Goal: Transaction & Acquisition: Purchase product/service

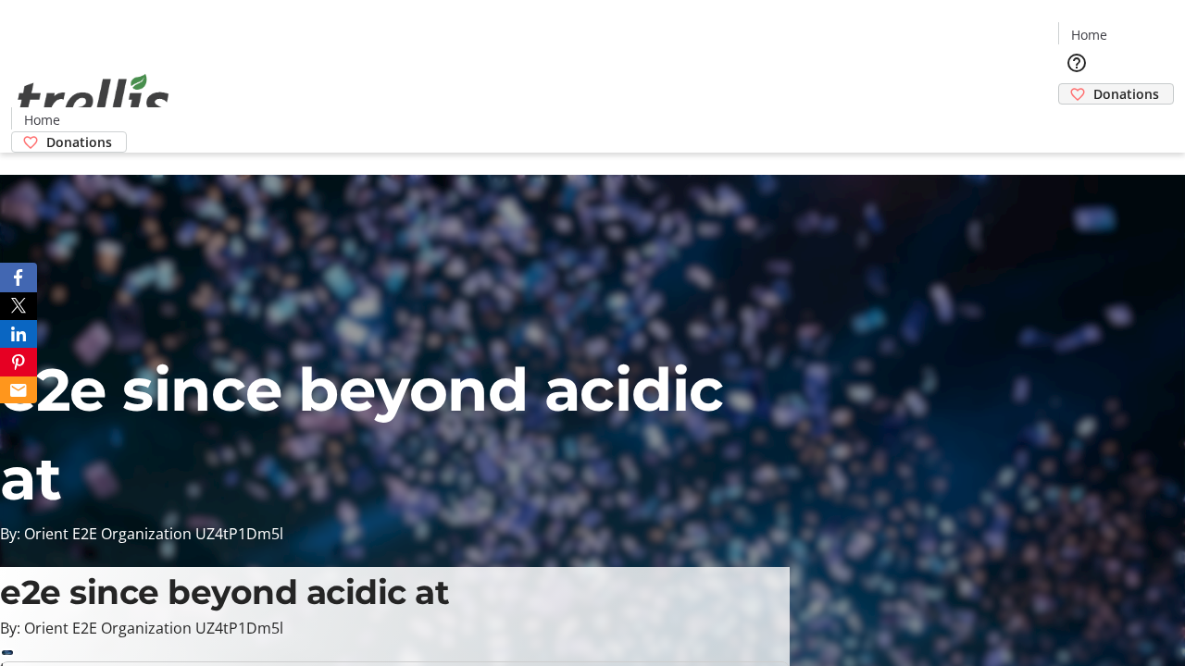
click at [1093, 84] on span "Donations" at bounding box center [1126, 93] width 66 height 19
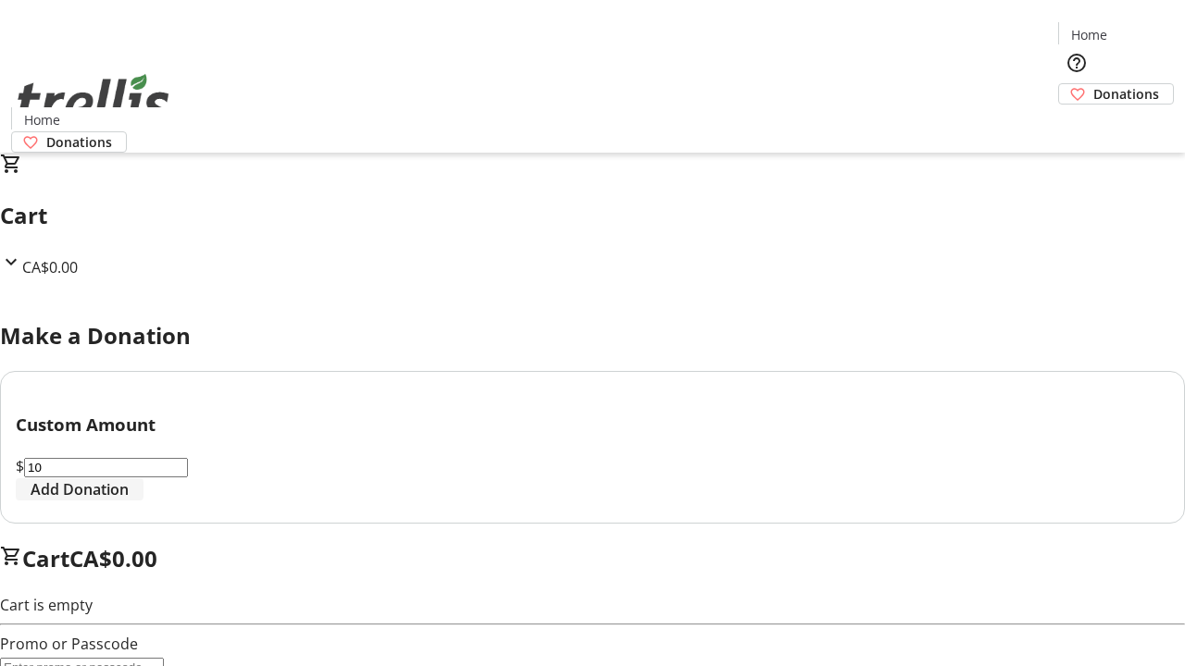
click at [129, 501] on span "Add Donation" at bounding box center [80, 489] width 98 height 22
